Goal: Transaction & Acquisition: Purchase product/service

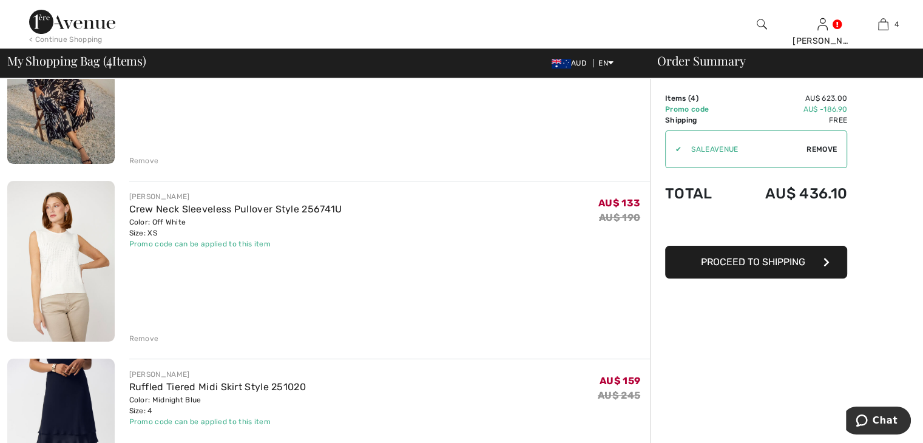
scroll to position [182, 0]
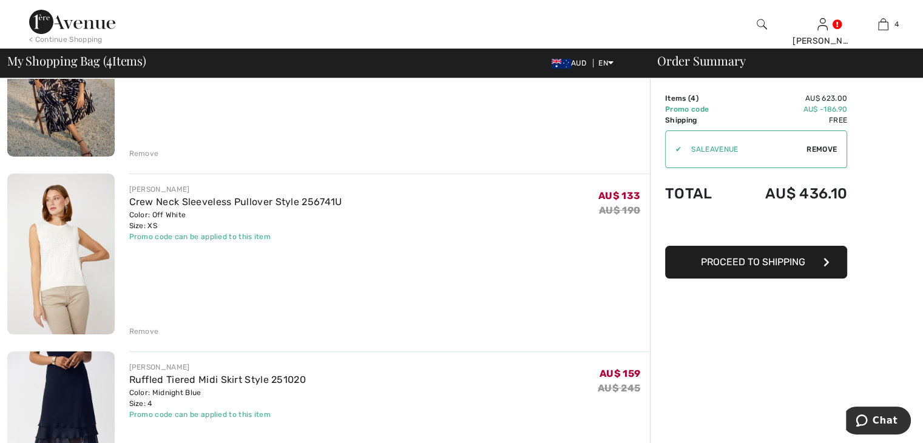
click at [147, 331] on div "Remove" at bounding box center [144, 331] width 30 height 11
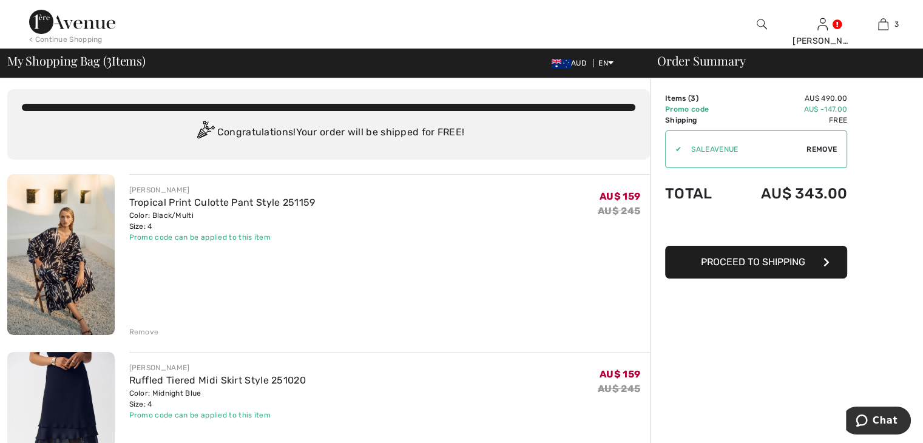
scroll to position [0, 0]
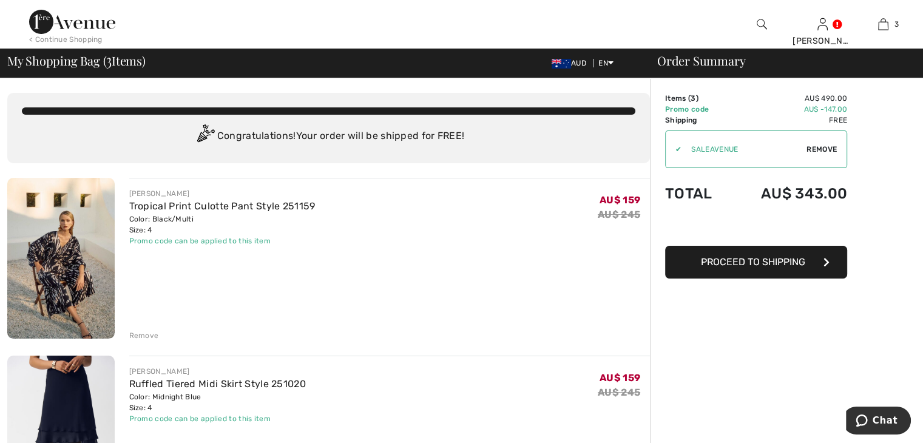
click at [788, 265] on span "Proceed to Shipping" at bounding box center [753, 262] width 104 height 12
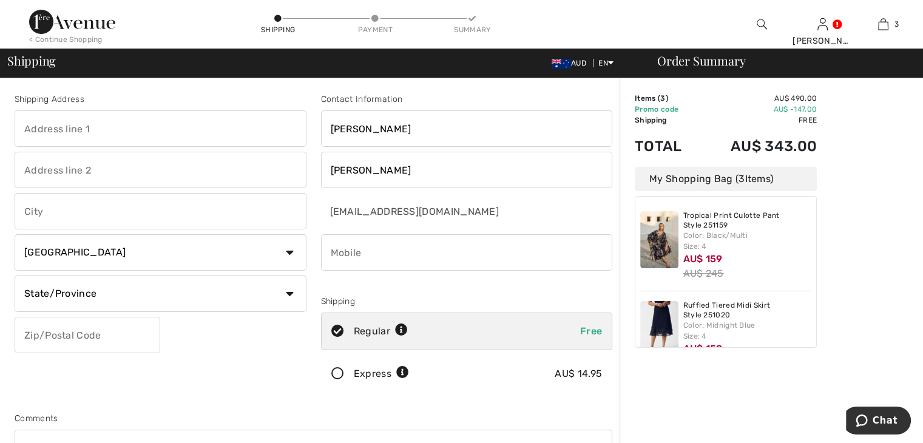
click at [66, 131] on input "text" at bounding box center [161, 128] width 292 height 36
type input "419-421 Bayswater Road"
type input "Garbutt"
select select "AU"
type input "4814"
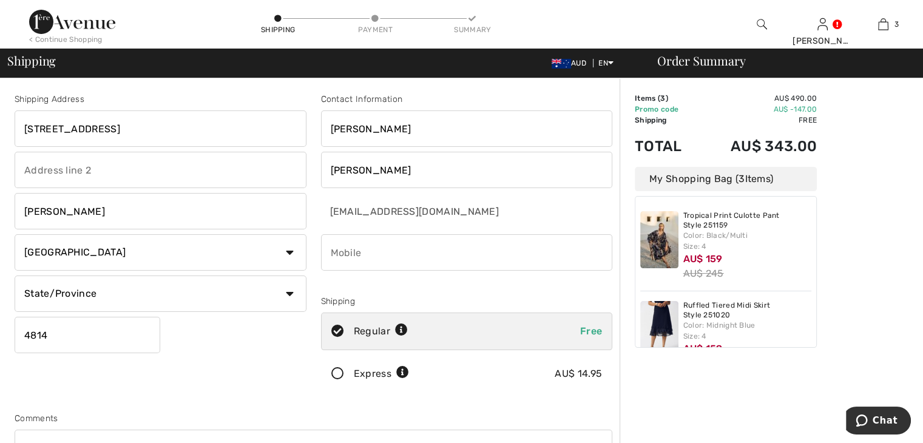
type input "0423514911"
type input "Queensland"
click at [114, 172] on input "text" at bounding box center [161, 170] width 292 height 36
type input "MOTOR MARINE"
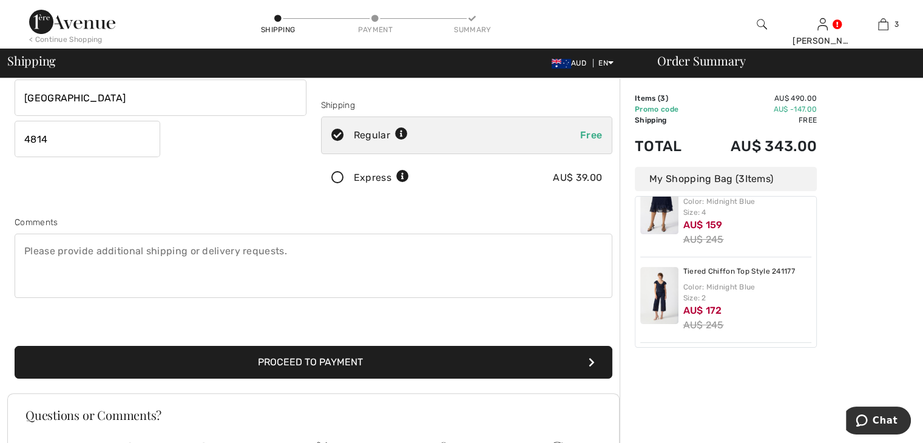
scroll to position [224, 0]
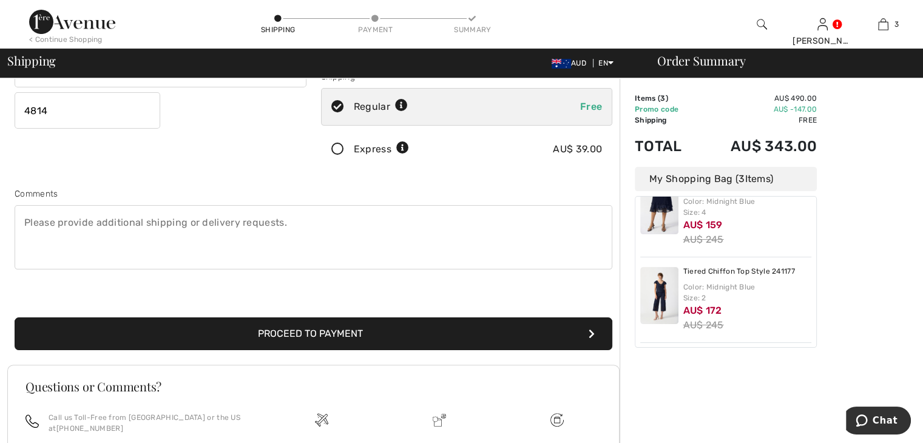
click at [291, 337] on button "Proceed to Payment" at bounding box center [314, 333] width 598 height 33
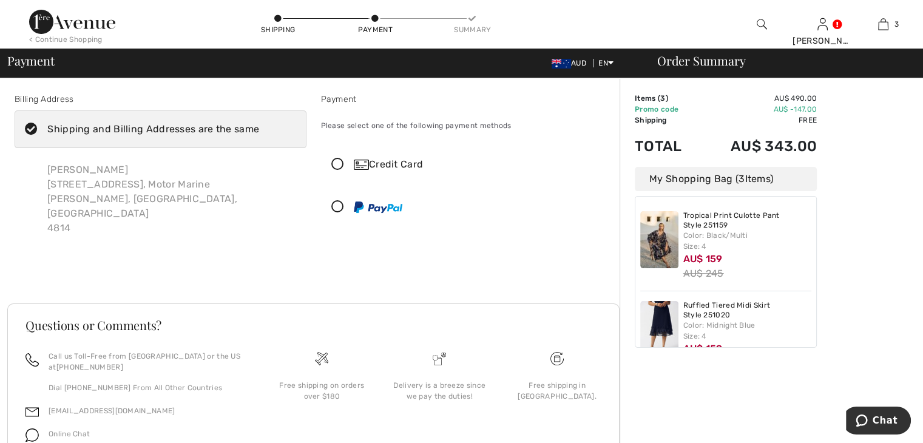
click at [334, 167] on icon at bounding box center [338, 164] width 32 height 13
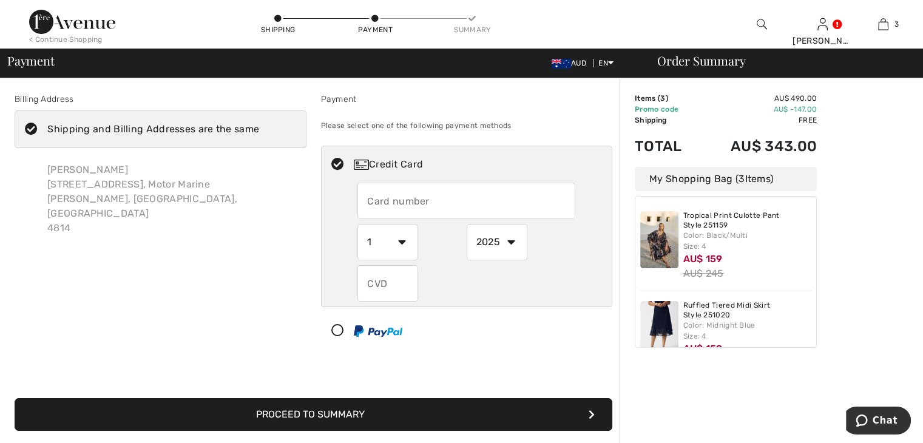
click at [386, 191] on input "text" at bounding box center [466, 201] width 218 height 36
type input "4303306476432759"
click at [391, 254] on select "1 2 3 4 5 6 7 8 9 10 11 12" at bounding box center [387, 242] width 61 height 36
select select "10"
click at [357, 224] on select "1 2 3 4 5 6 7 8 9 10 11 12" at bounding box center [387, 242] width 61 height 36
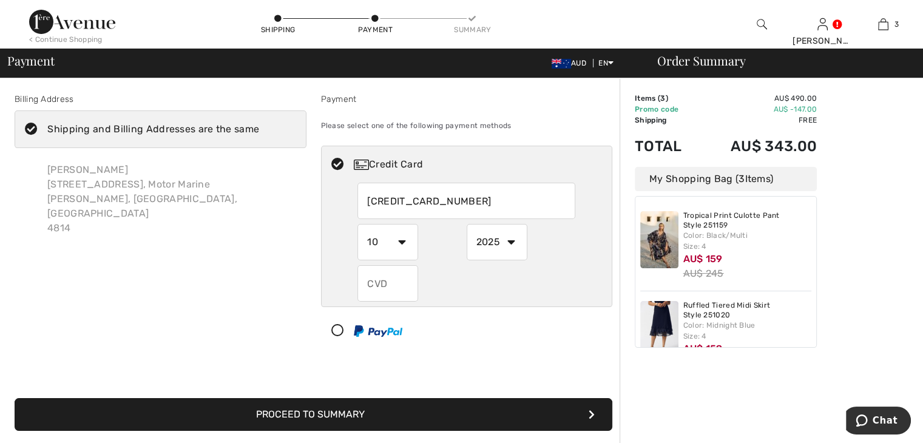
click at [496, 245] on select "2025 2026 2027 2028 2029 2030 2031 2032 2033 2034 2035" at bounding box center [497, 242] width 61 height 36
select select "2027"
click at [467, 224] on select "2025 2026 2027 2028 2029 2030 2031 2032 2033 2034 2035" at bounding box center [497, 242] width 61 height 36
click at [402, 275] on input "text" at bounding box center [387, 283] width 61 height 36
type input "118"
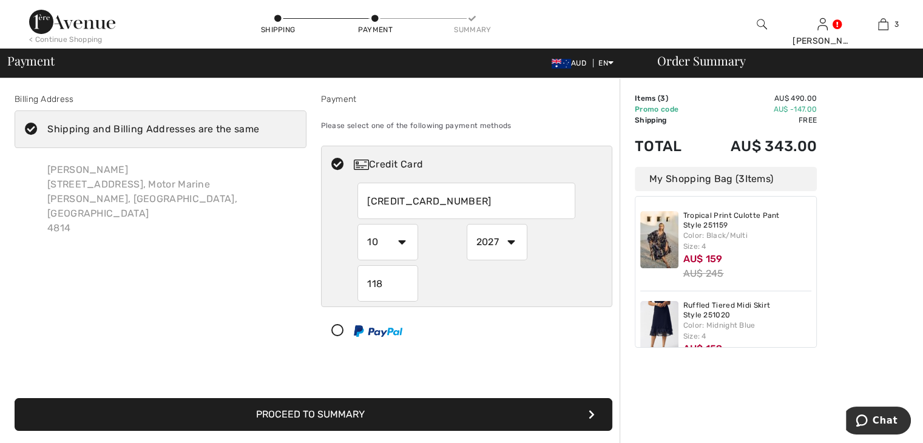
click at [241, 325] on div "Billing Address Shipping and Billing Addresses are the same Francesca Giacobone…" at bounding box center [160, 224] width 306 height 262
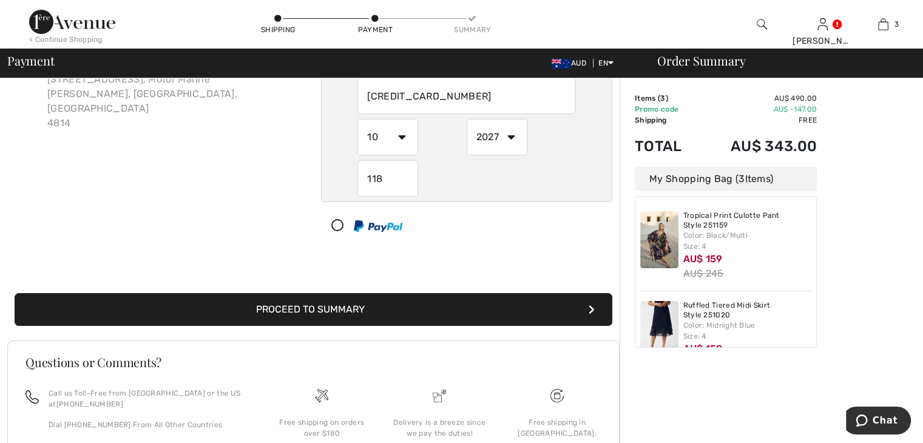
scroll to position [121, 0]
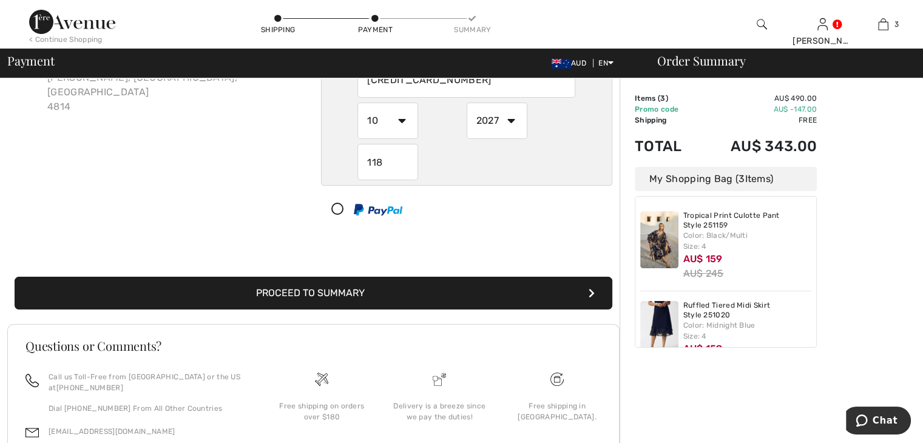
click at [379, 299] on button "Proceed to Summary" at bounding box center [314, 293] width 598 height 33
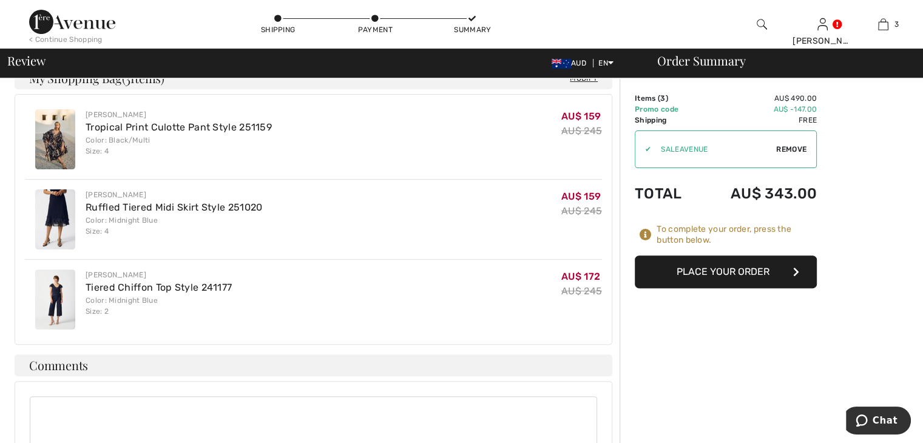
scroll to position [364, 0]
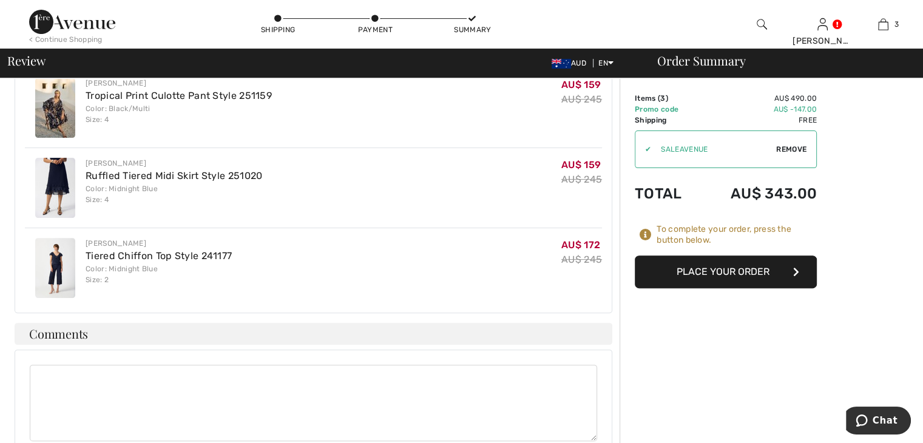
click at [736, 270] on button "Place Your Order" at bounding box center [726, 271] width 182 height 33
